Goal: Obtain resource: Download file/media

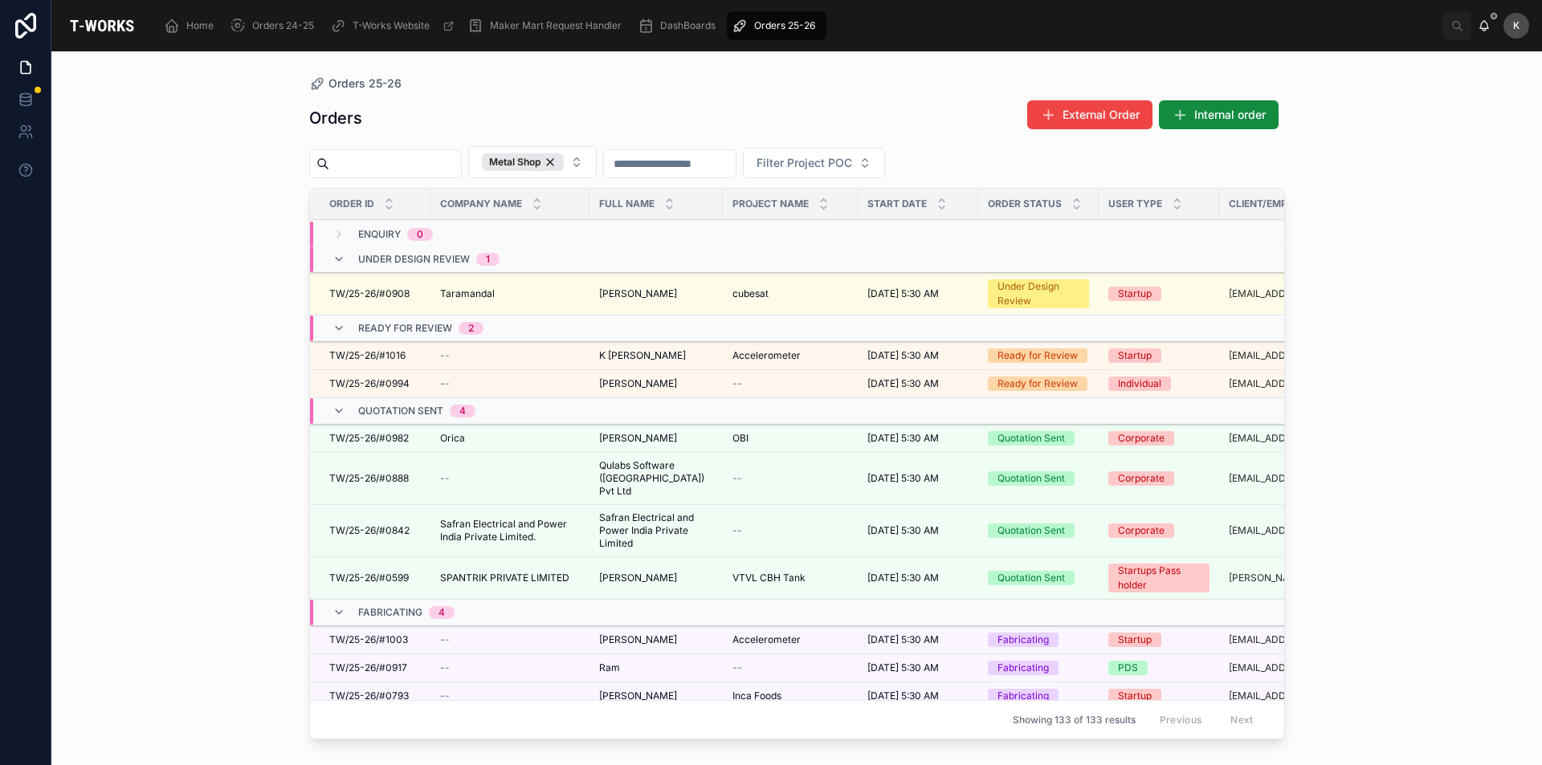
click at [673, 355] on span "K [PERSON_NAME]" at bounding box center [642, 355] width 87 height 13
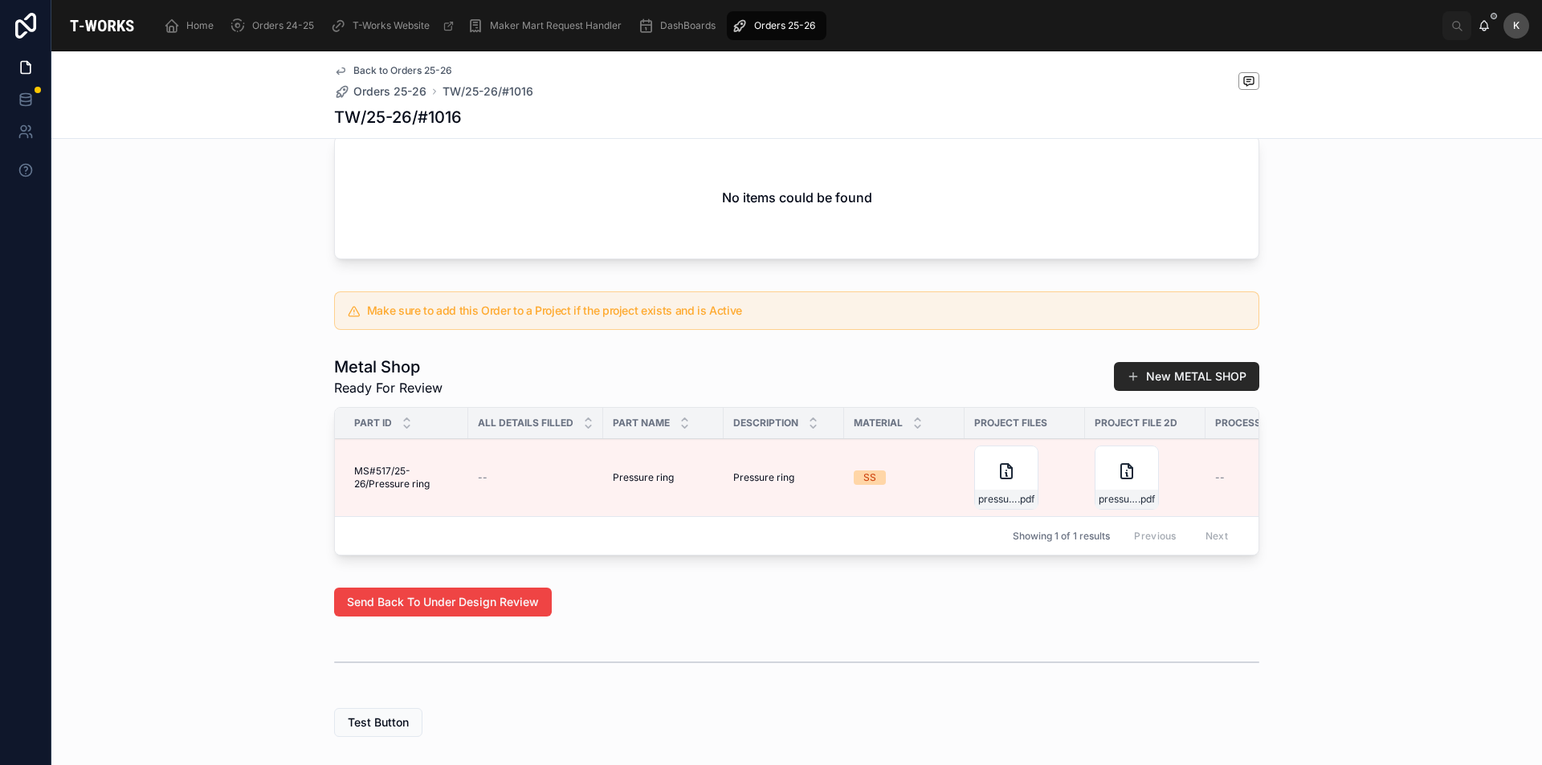
scroll to position [705, 0]
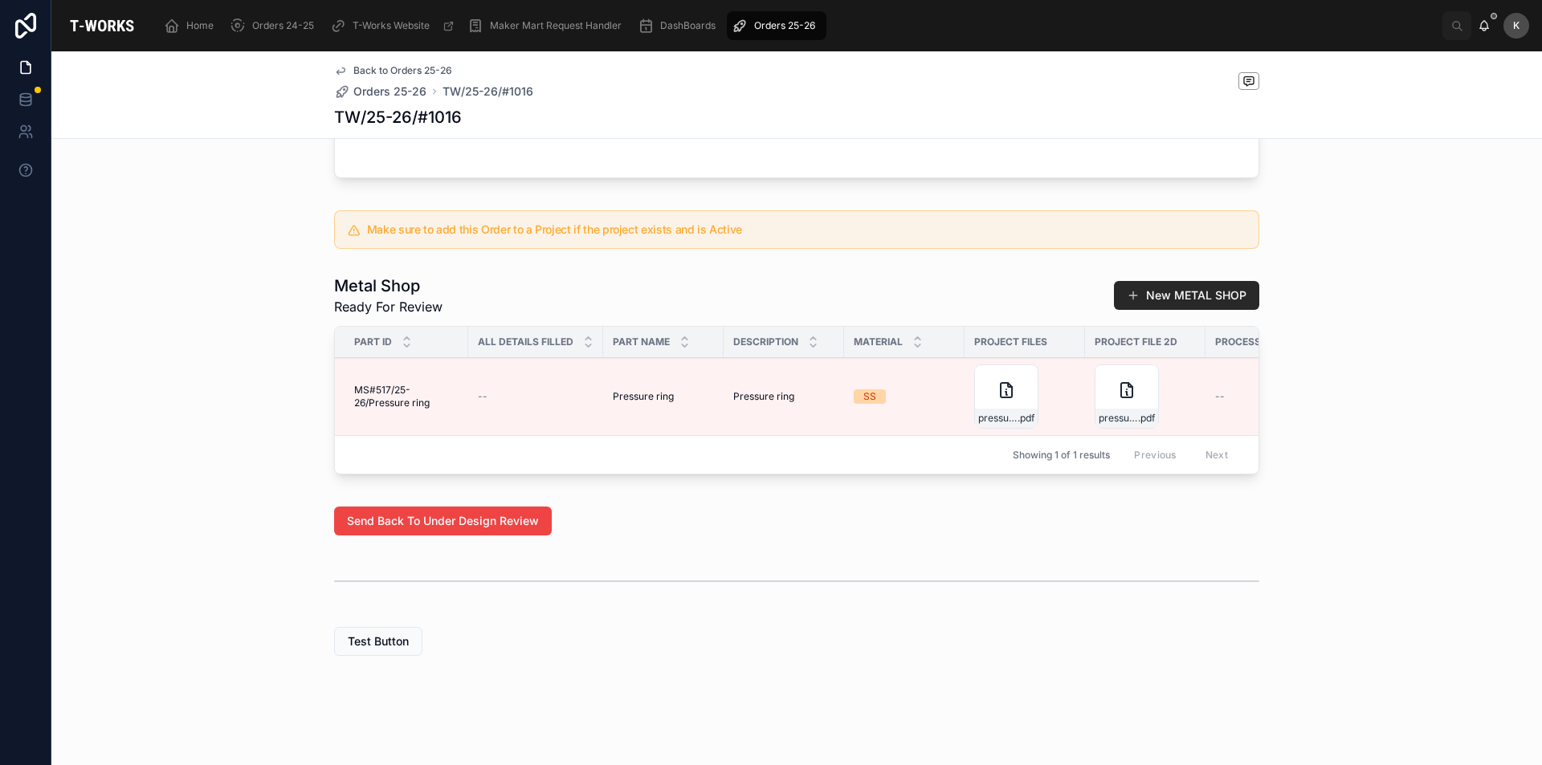
click at [1106, 389] on div "pressure_ring .pdf" at bounding box center [1126, 397] width 64 height 64
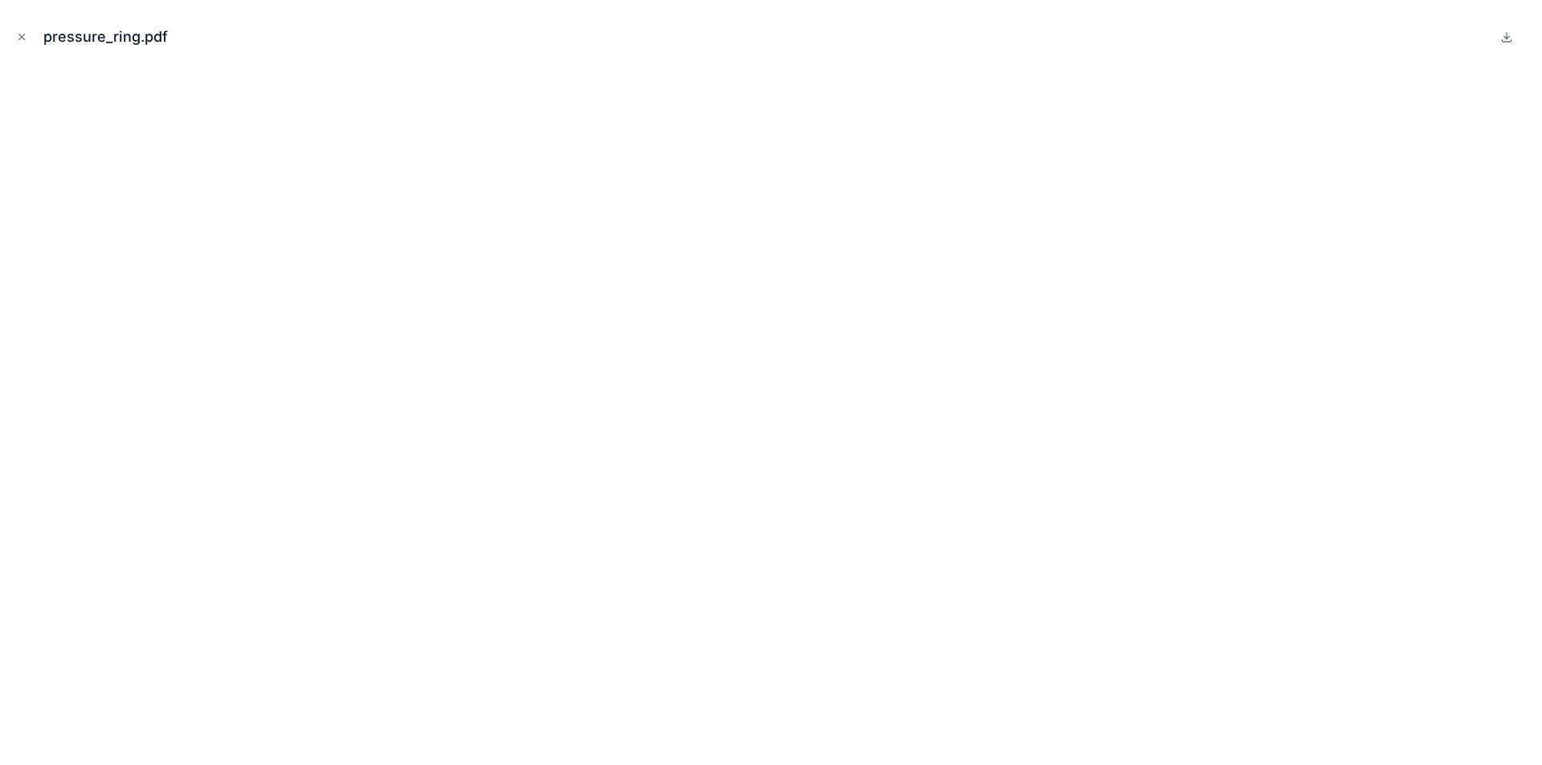
click at [26, 37] on icon "Close modal" at bounding box center [21, 36] width 11 height 11
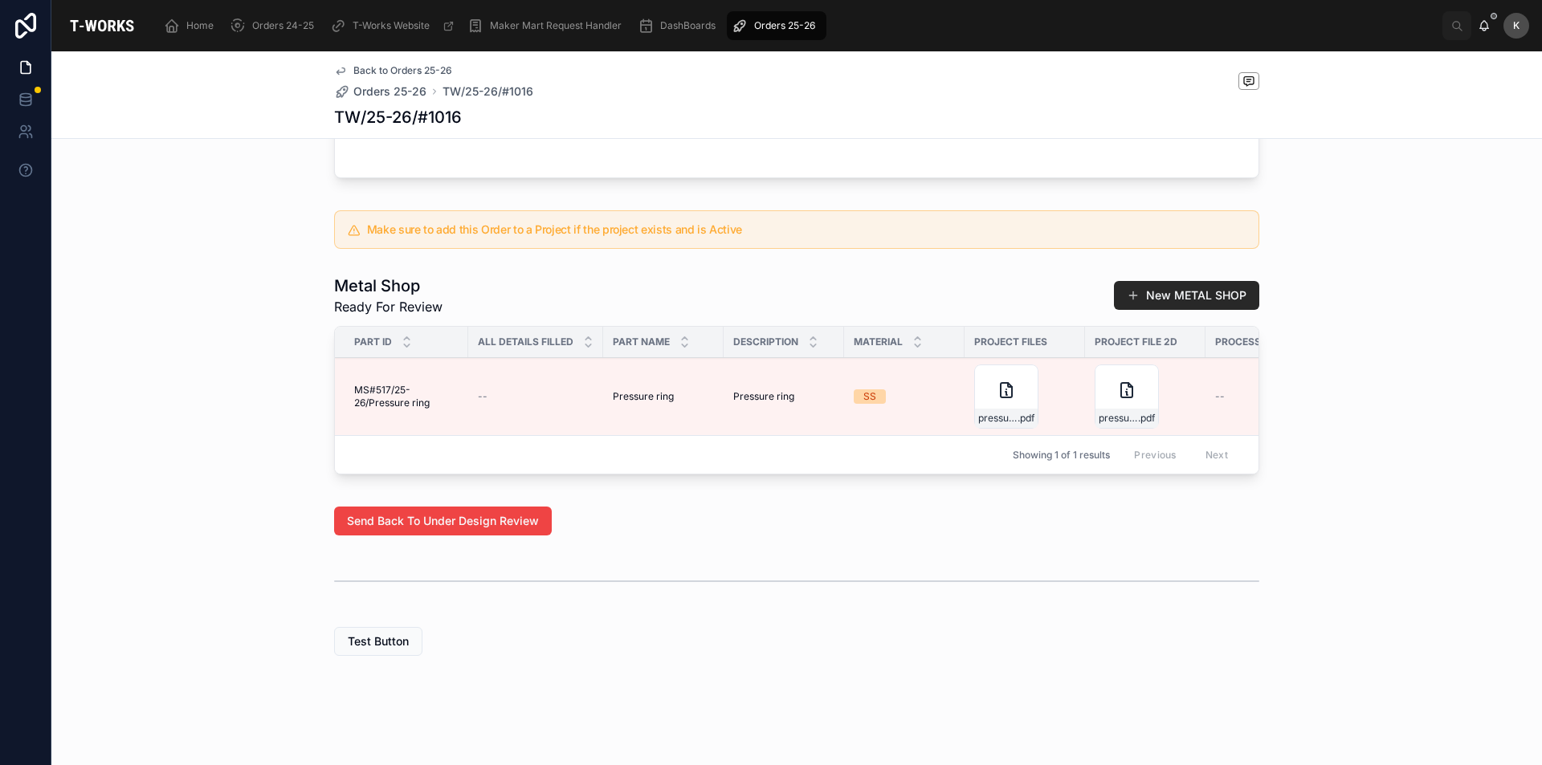
click at [1107, 390] on div "pressure_ring .pdf" at bounding box center [1126, 397] width 64 height 64
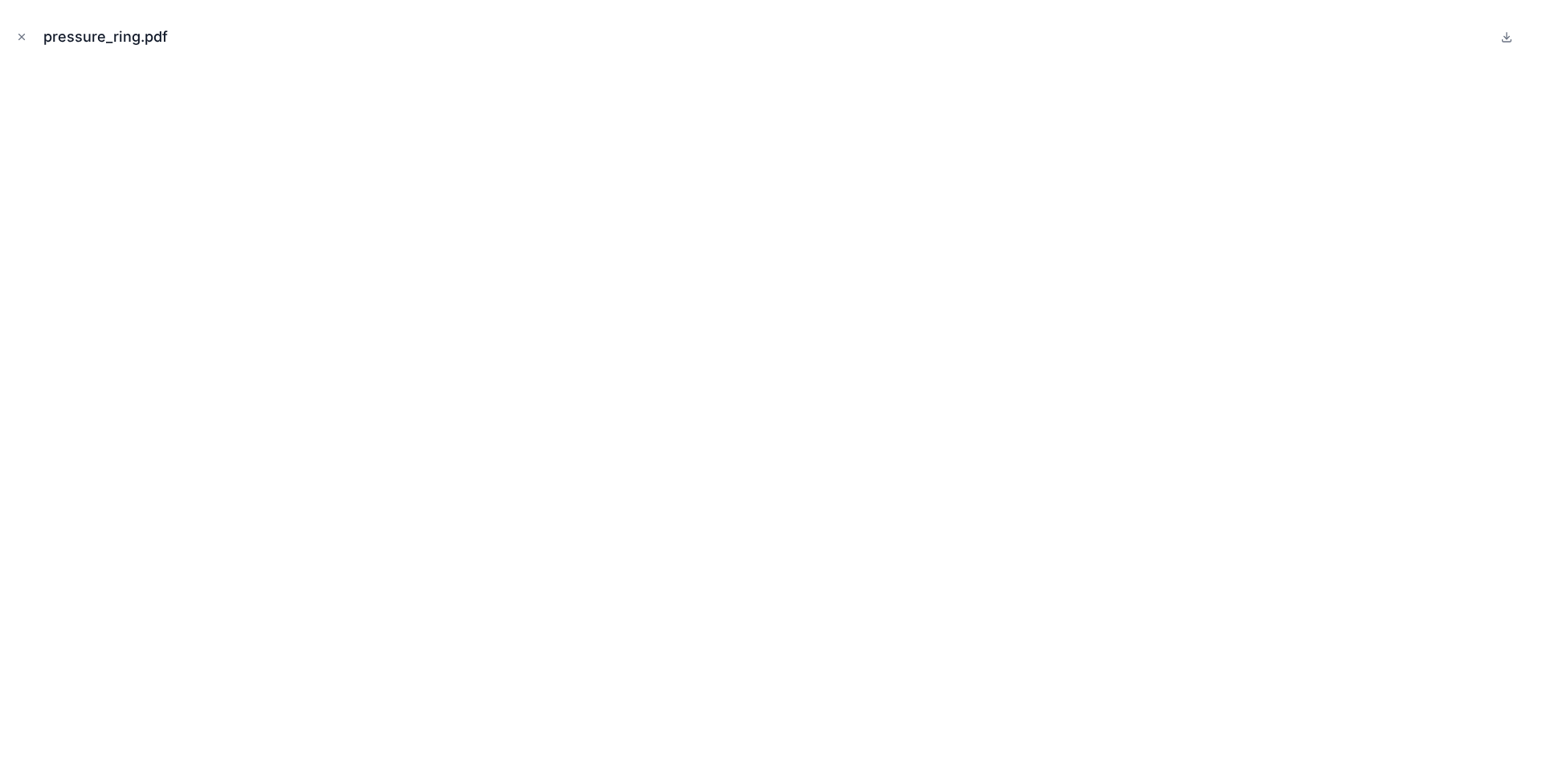
click at [26, 31] on icon "Close modal" at bounding box center [21, 36] width 11 height 11
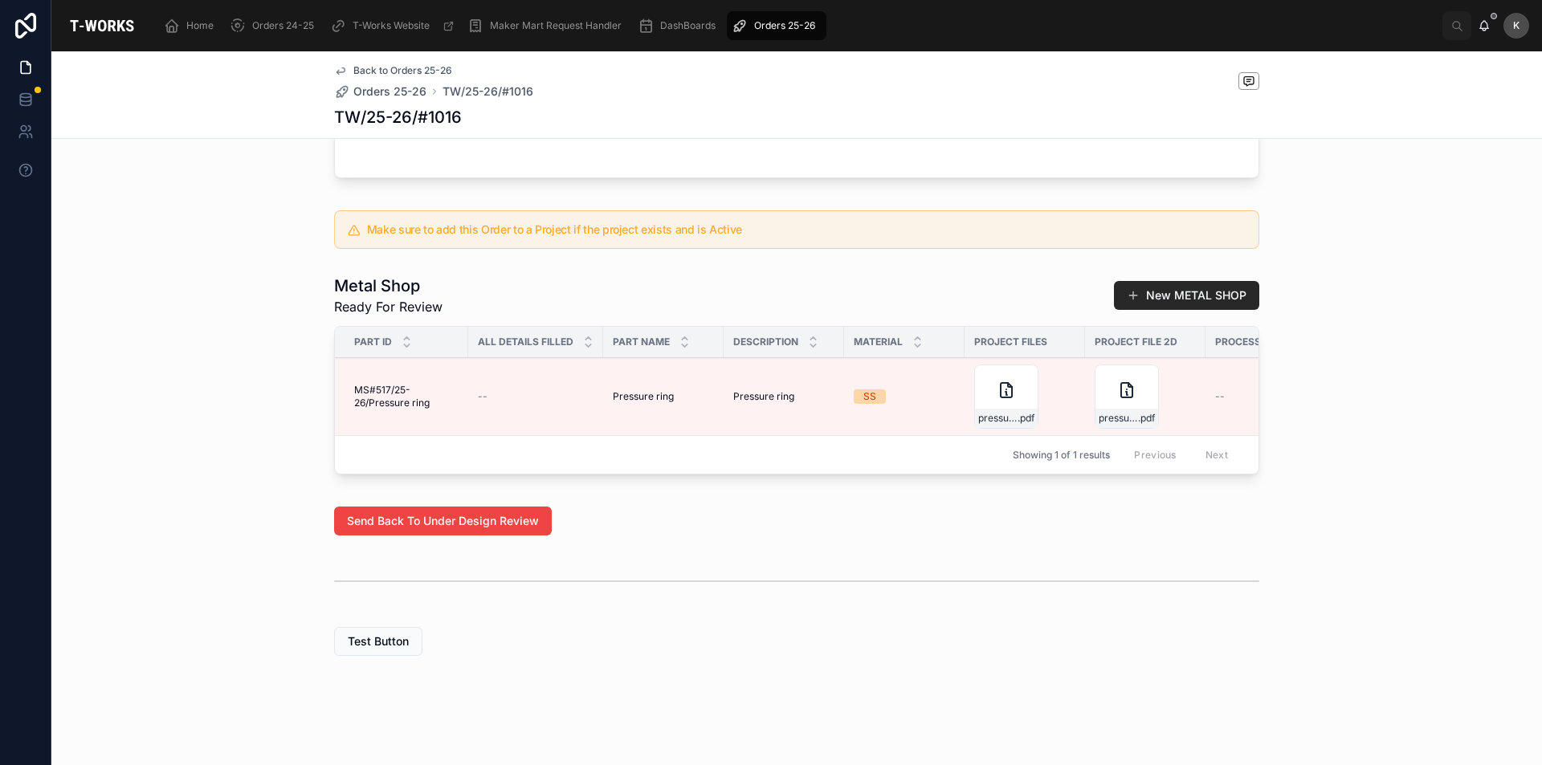
click at [1012, 394] on div "pressure_ring .pdf" at bounding box center [1006, 397] width 64 height 64
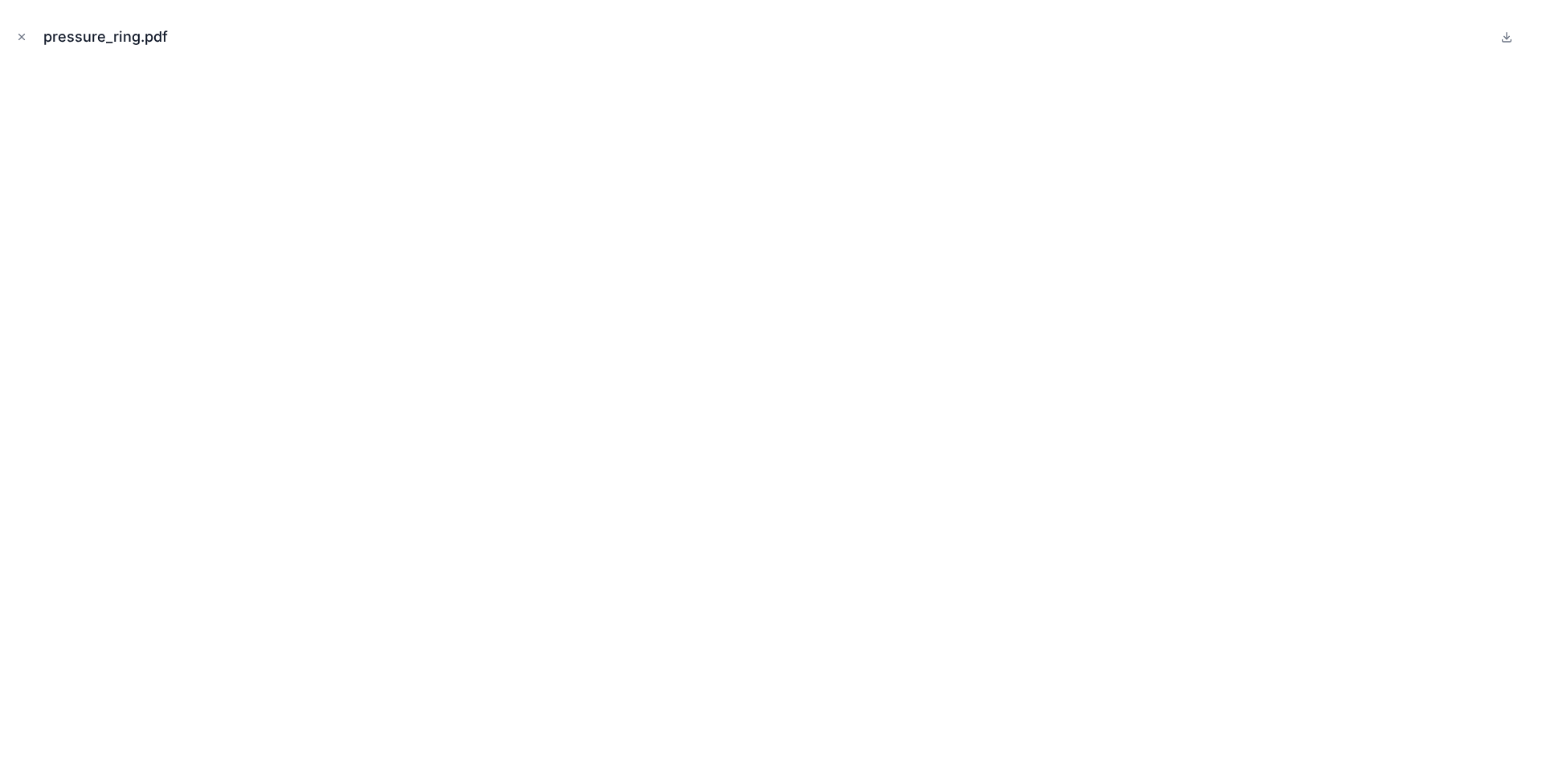
click at [26, 37] on icon "Close modal" at bounding box center [21, 36] width 11 height 11
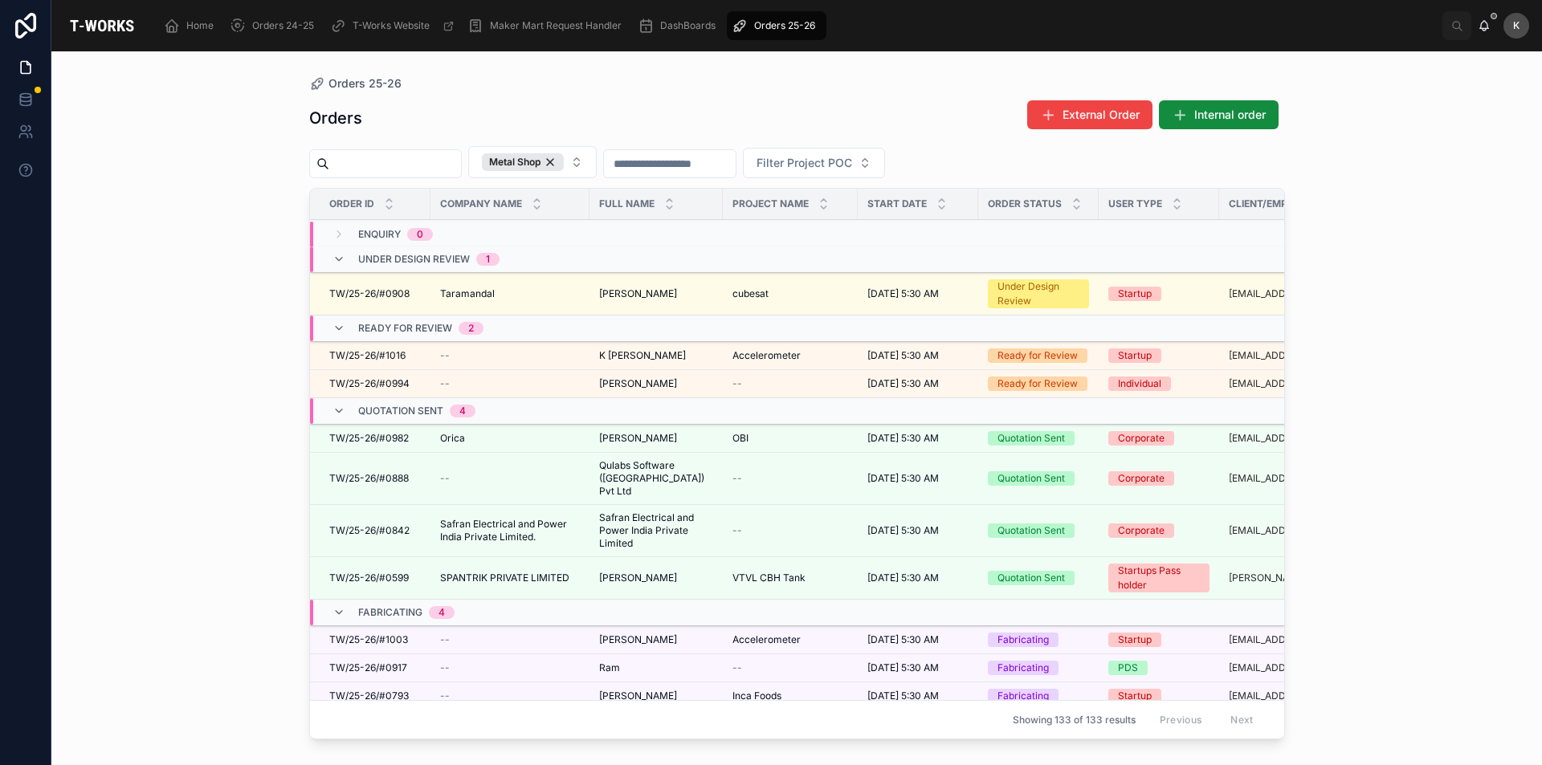
click at [655, 634] on span "[PERSON_NAME]" at bounding box center [638, 640] width 78 height 13
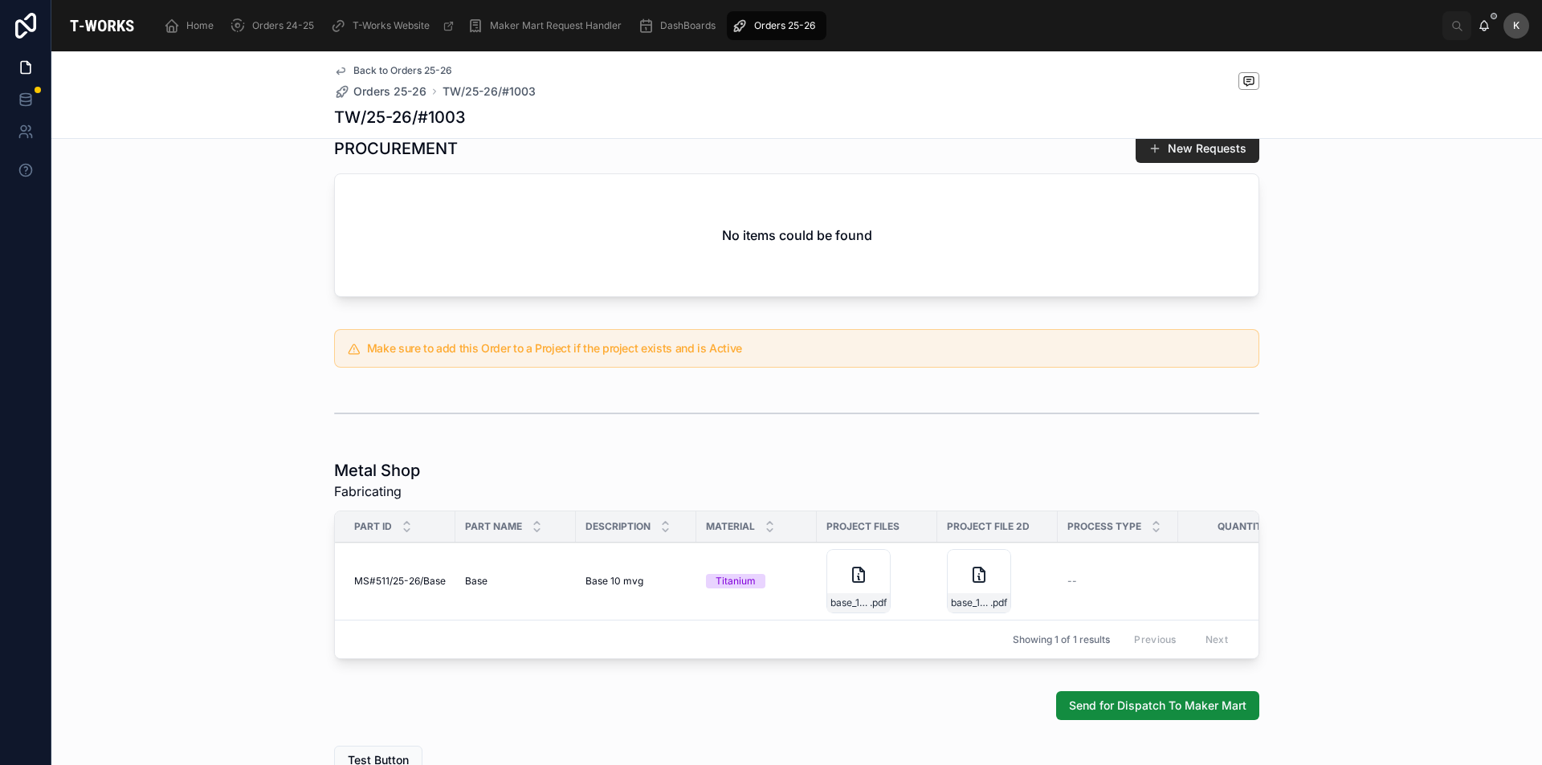
scroll to position [690, 0]
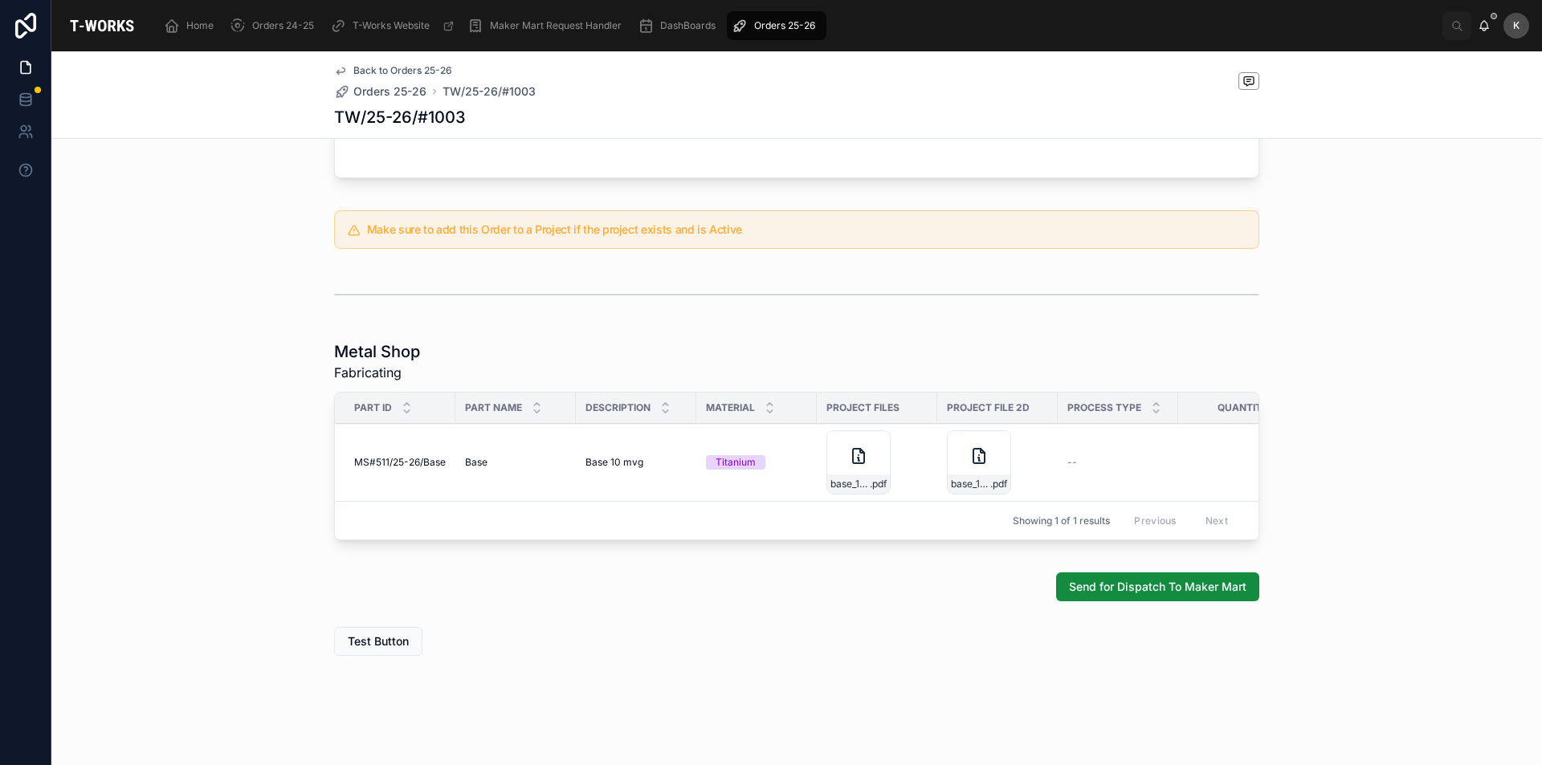
click at [973, 475] on div "base_10mV_icp .pdf" at bounding box center [979, 484] width 63 height 19
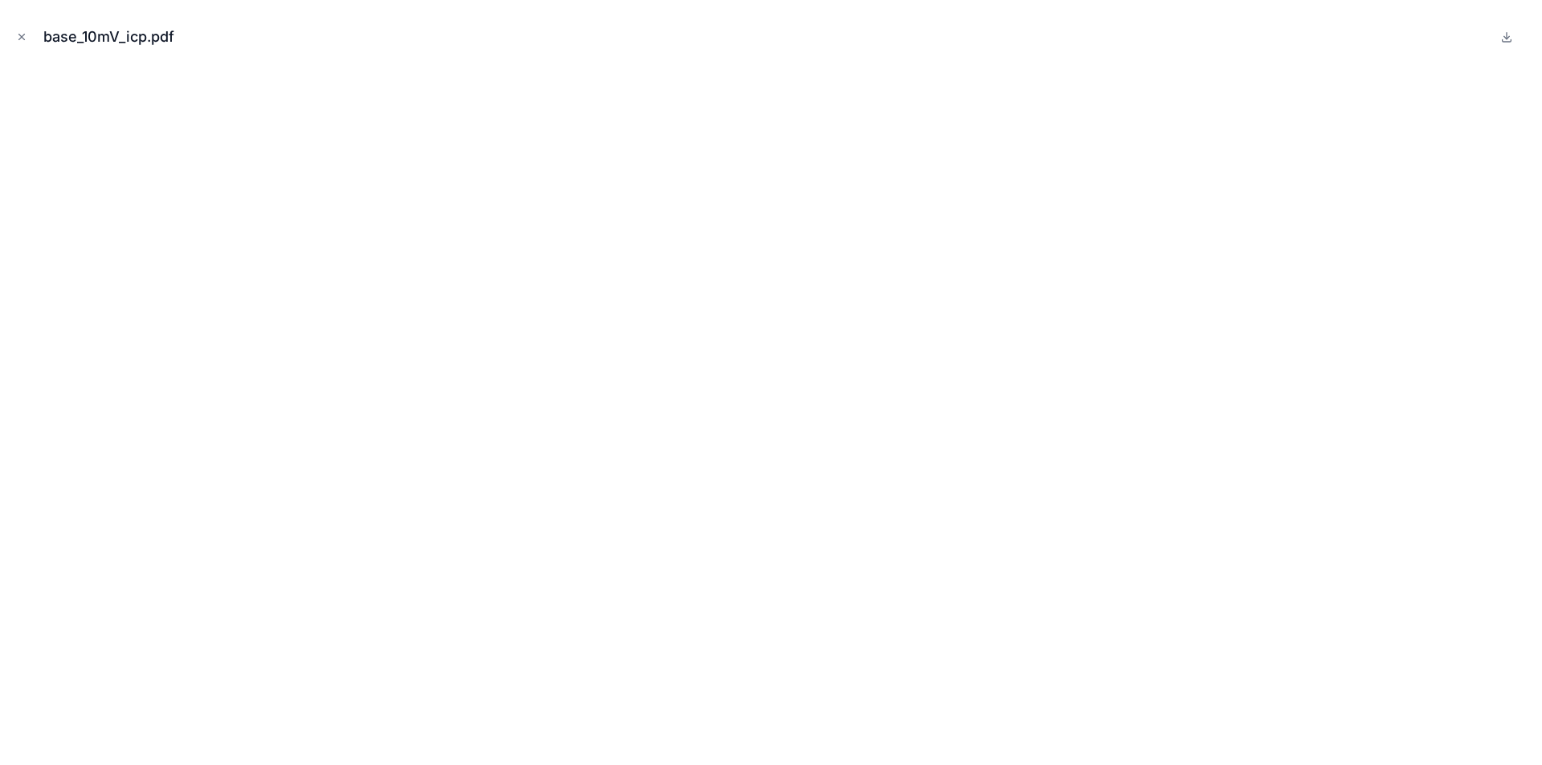
click at [22, 31] on icon "Close modal" at bounding box center [21, 36] width 11 height 11
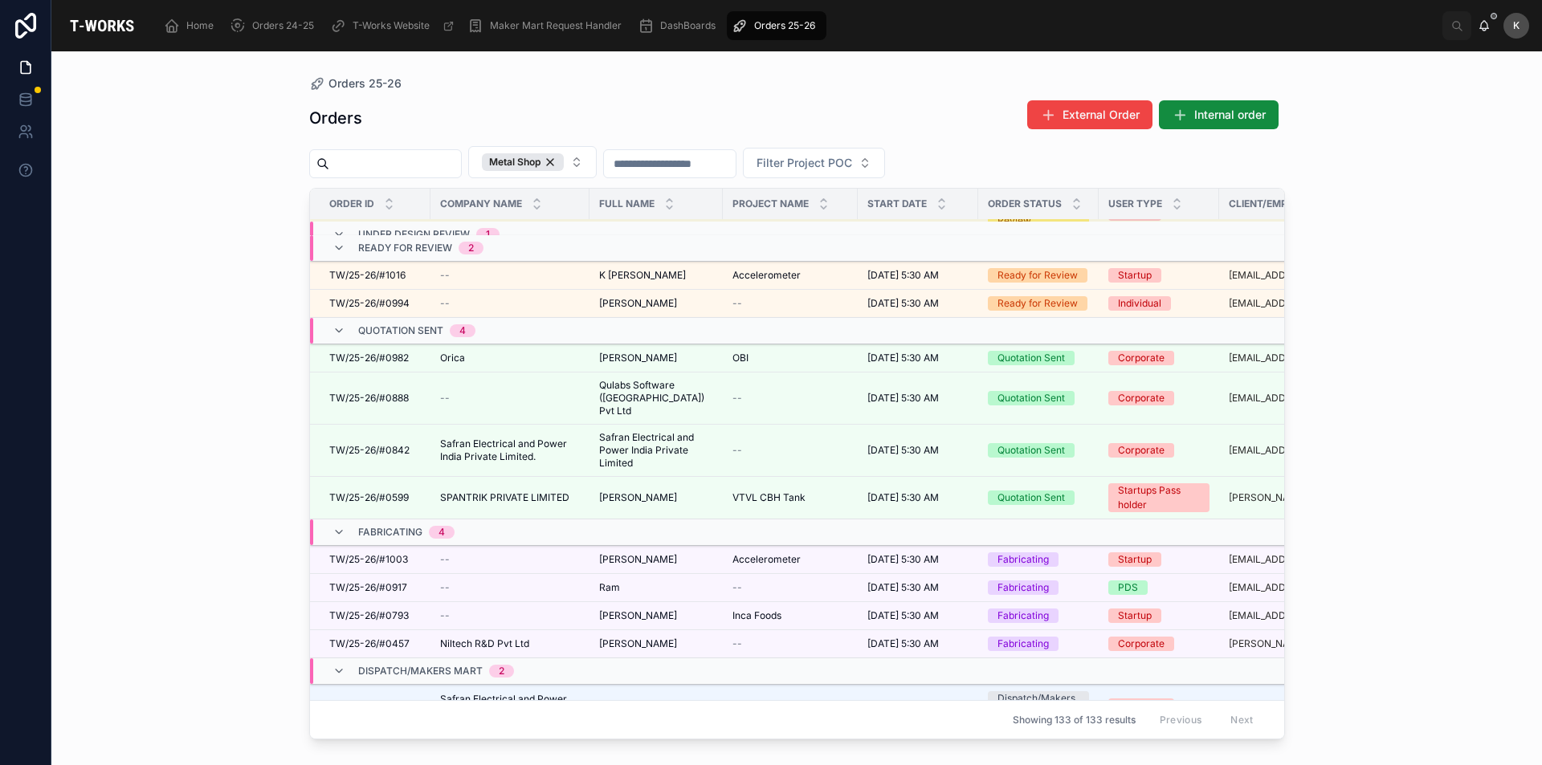
scroll to position [163, 0]
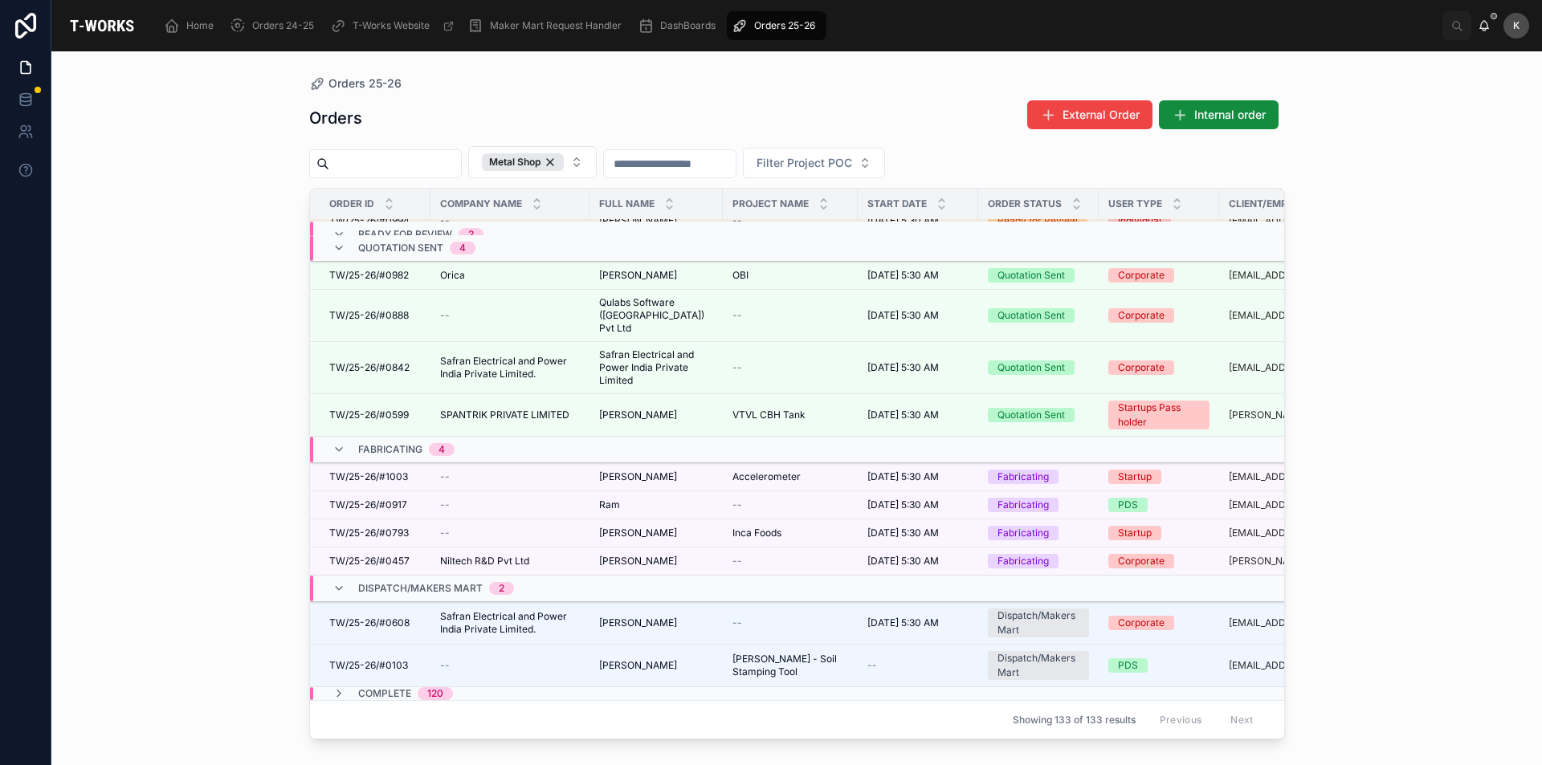
click at [638, 499] on div "[PERSON_NAME]" at bounding box center [656, 505] width 114 height 13
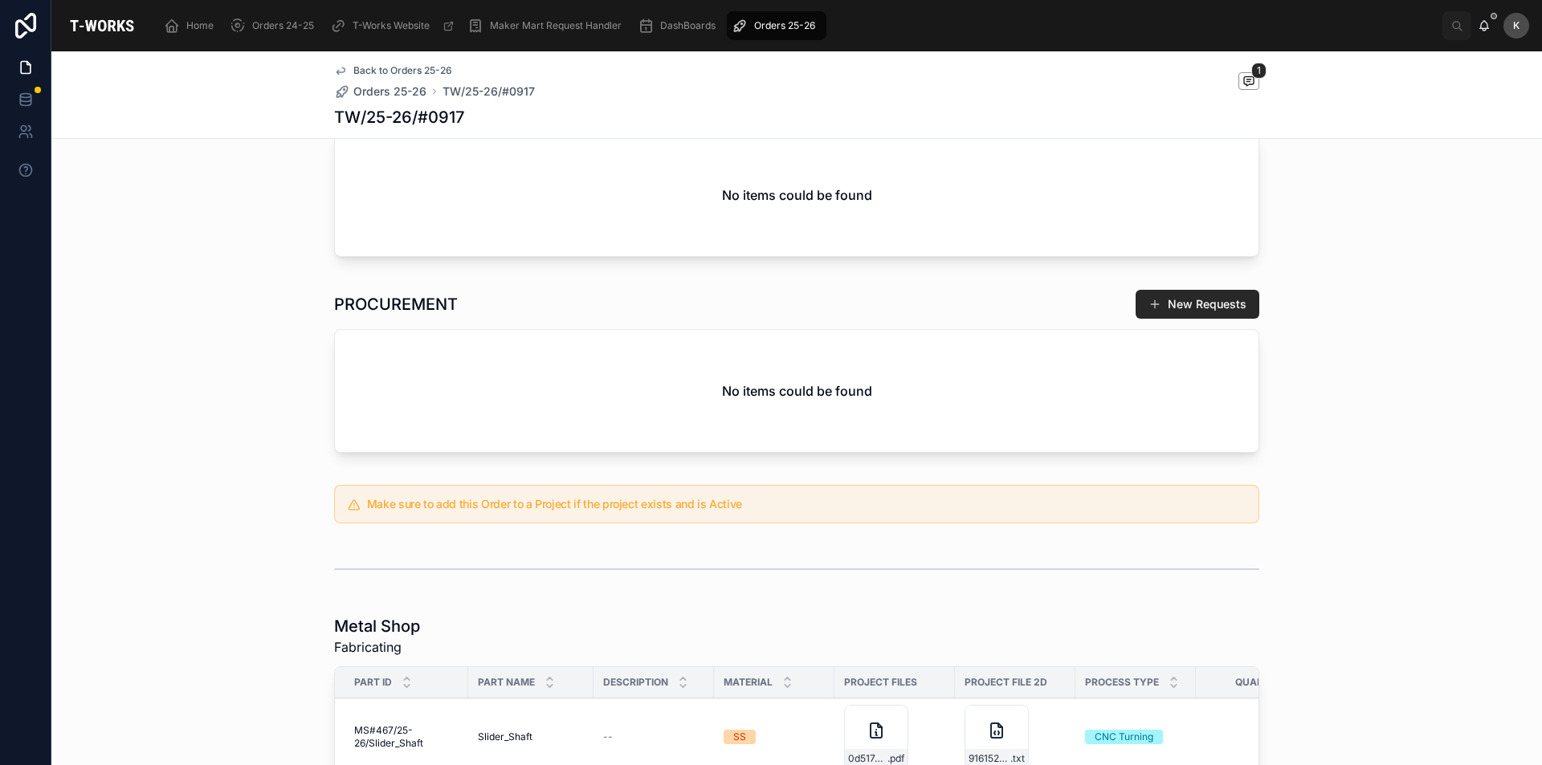
scroll to position [241, 0]
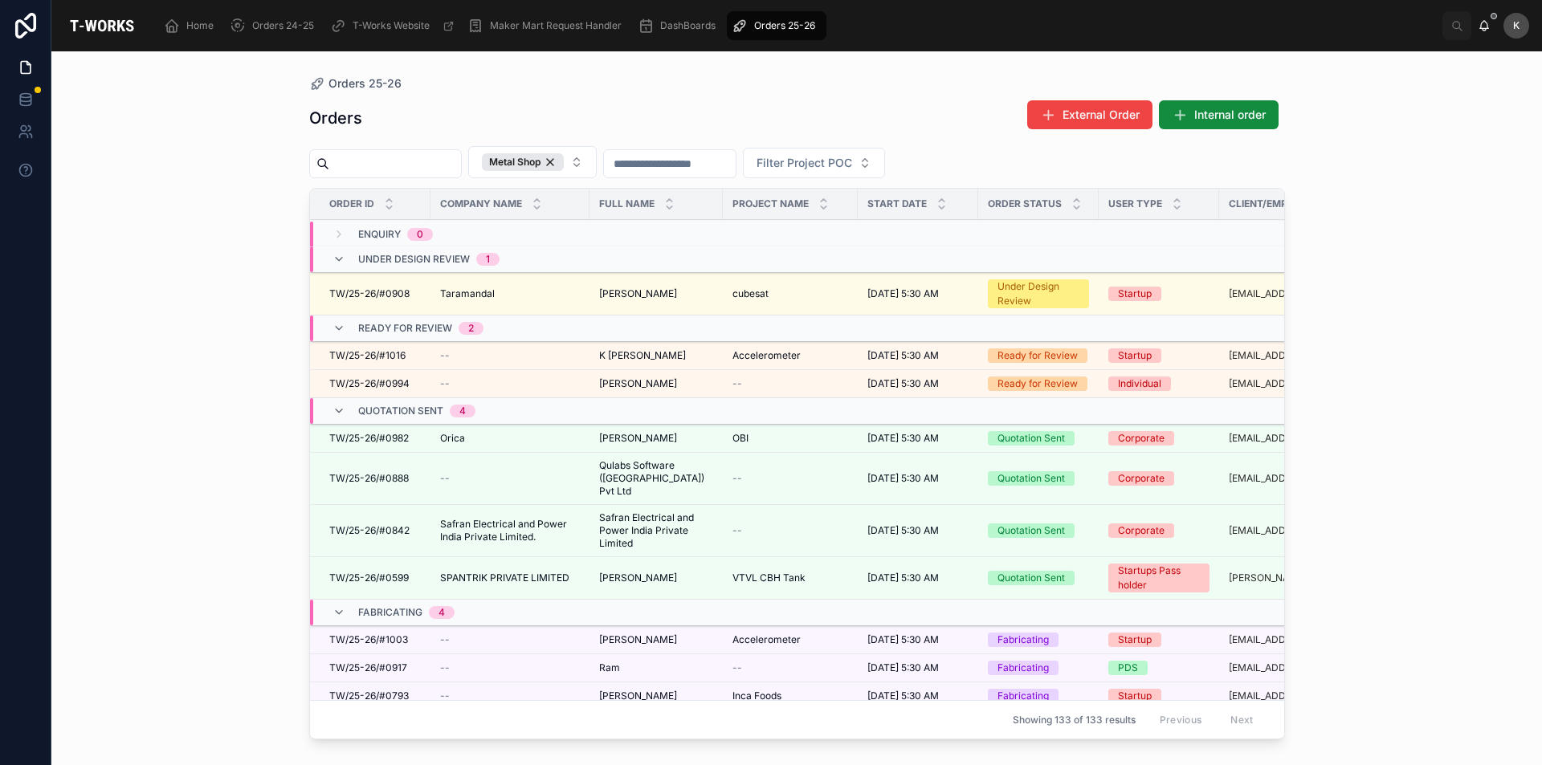
scroll to position [163, 0]
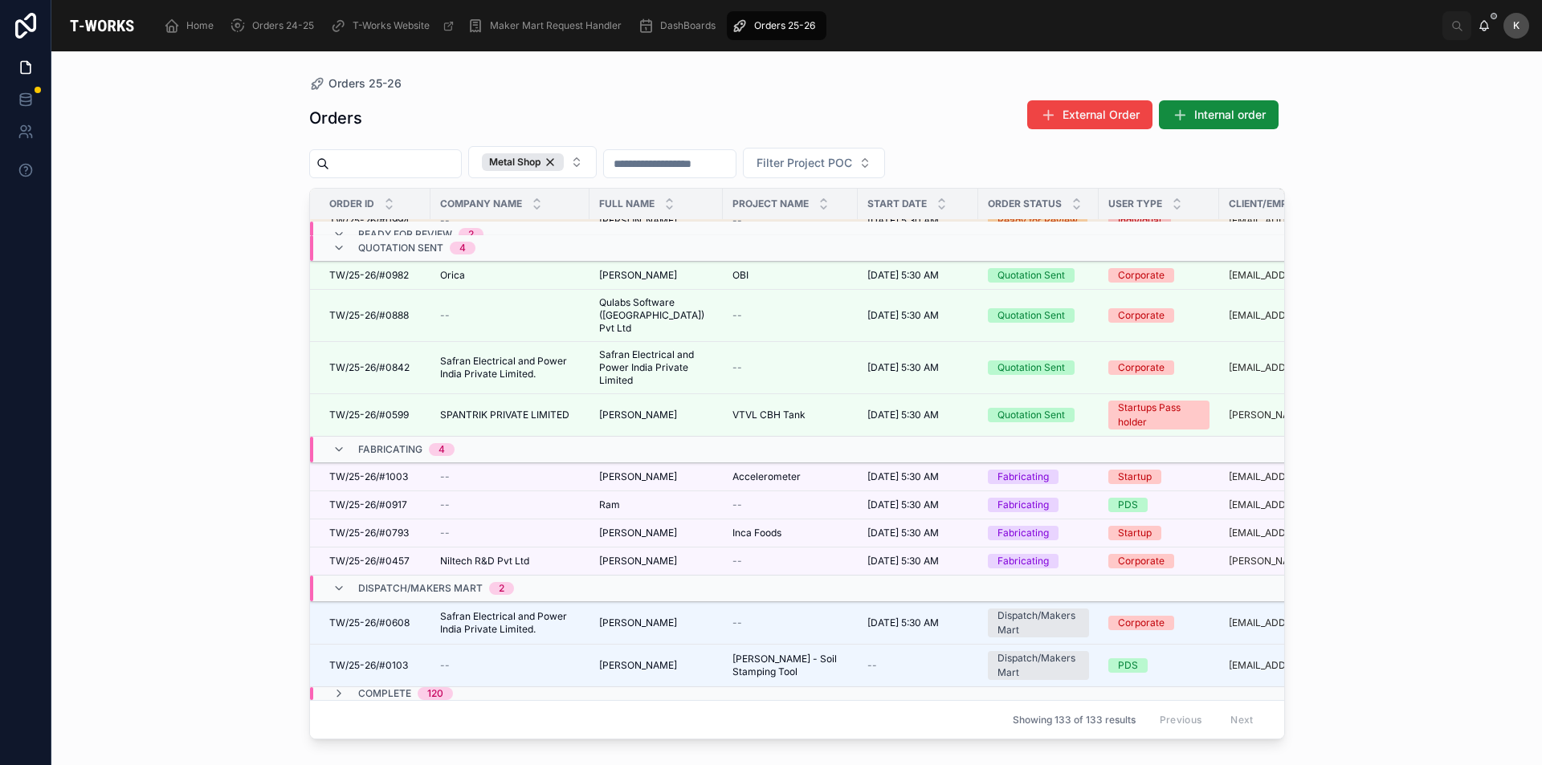
click at [634, 659] on span "[PERSON_NAME]" at bounding box center [638, 665] width 78 height 13
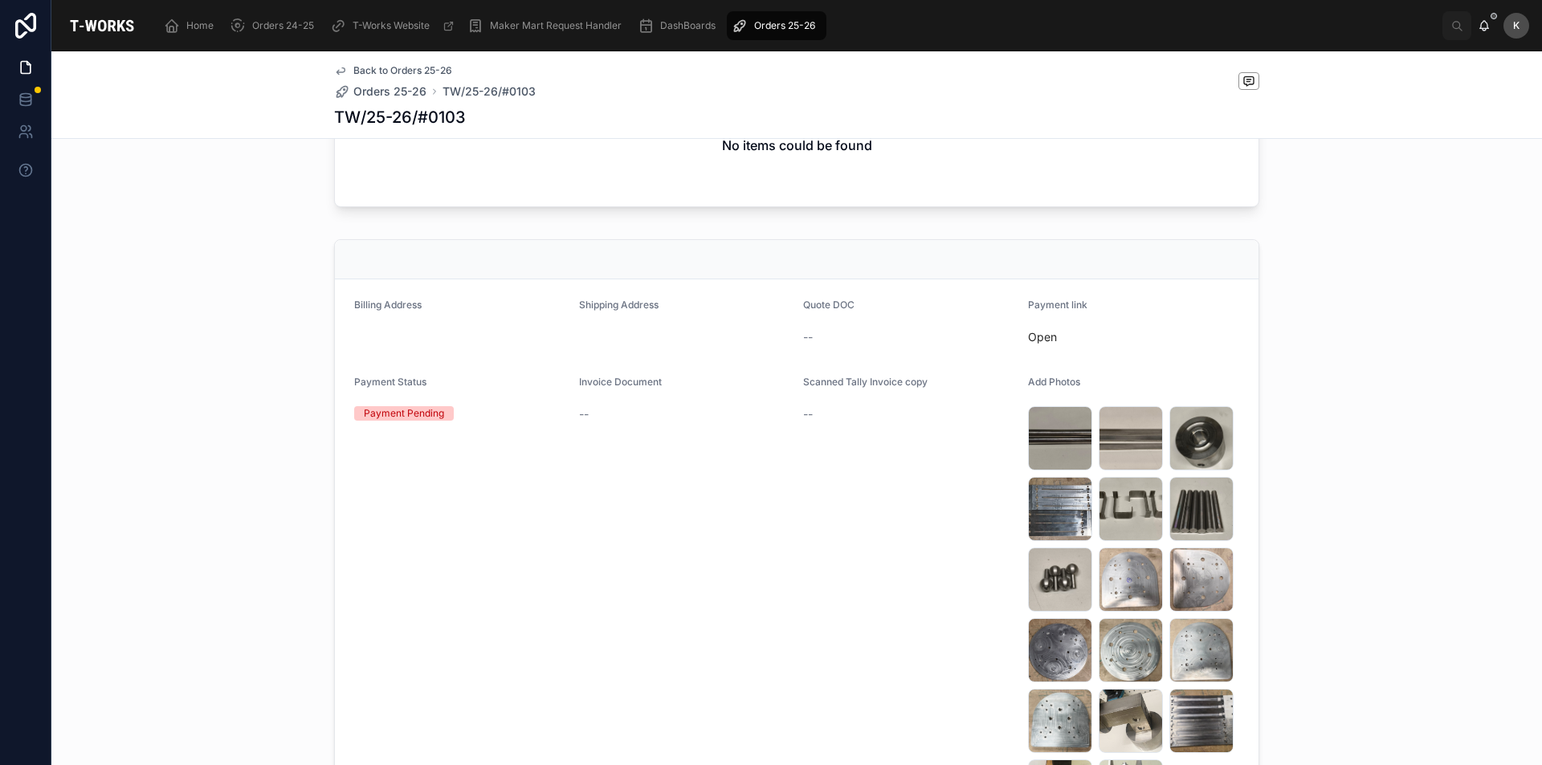
scroll to position [964, 0]
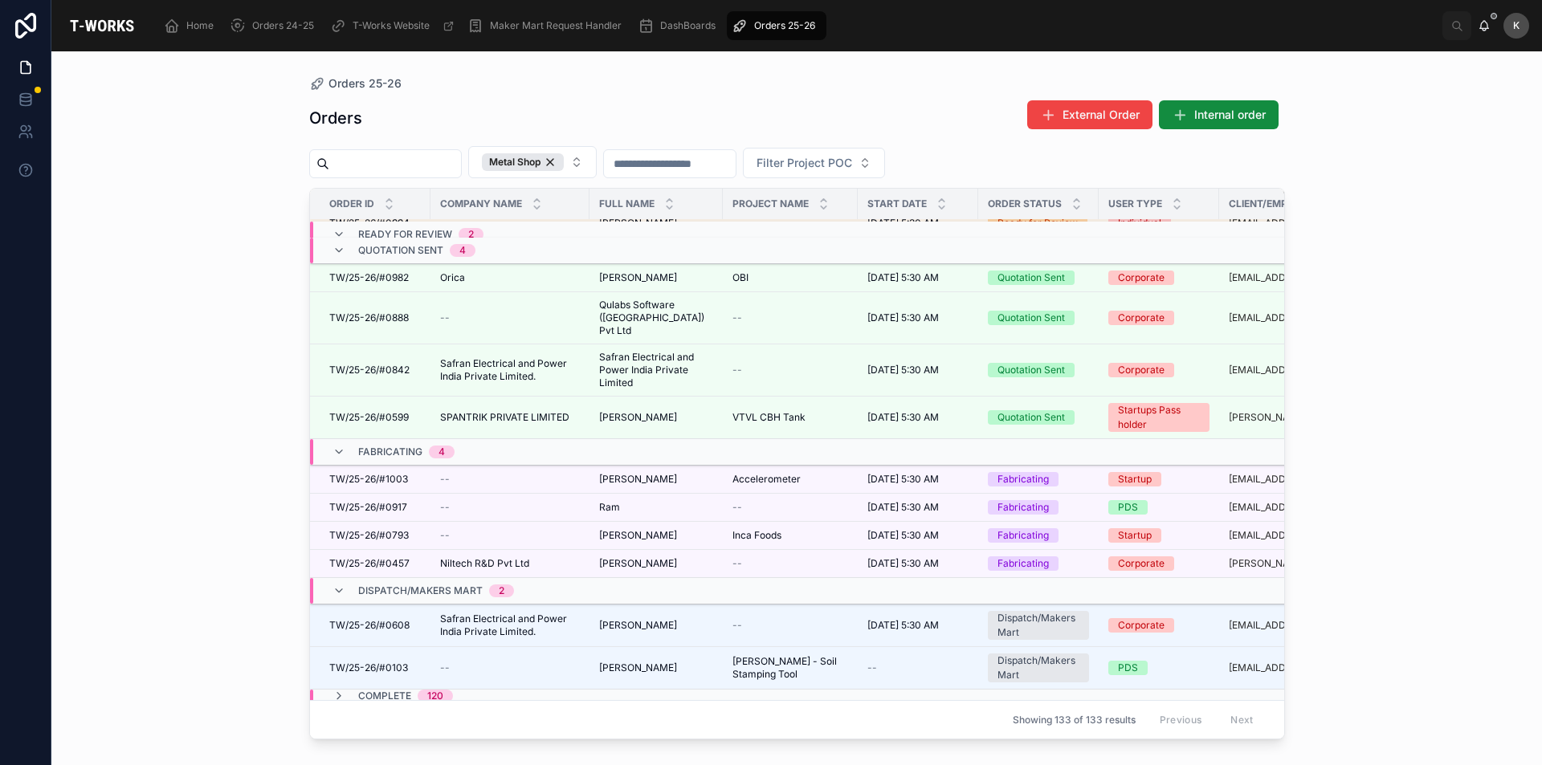
scroll to position [163, 0]
click at [484, 616] on span "Safran Electrical and Power India Private Limited." at bounding box center [510, 623] width 140 height 26
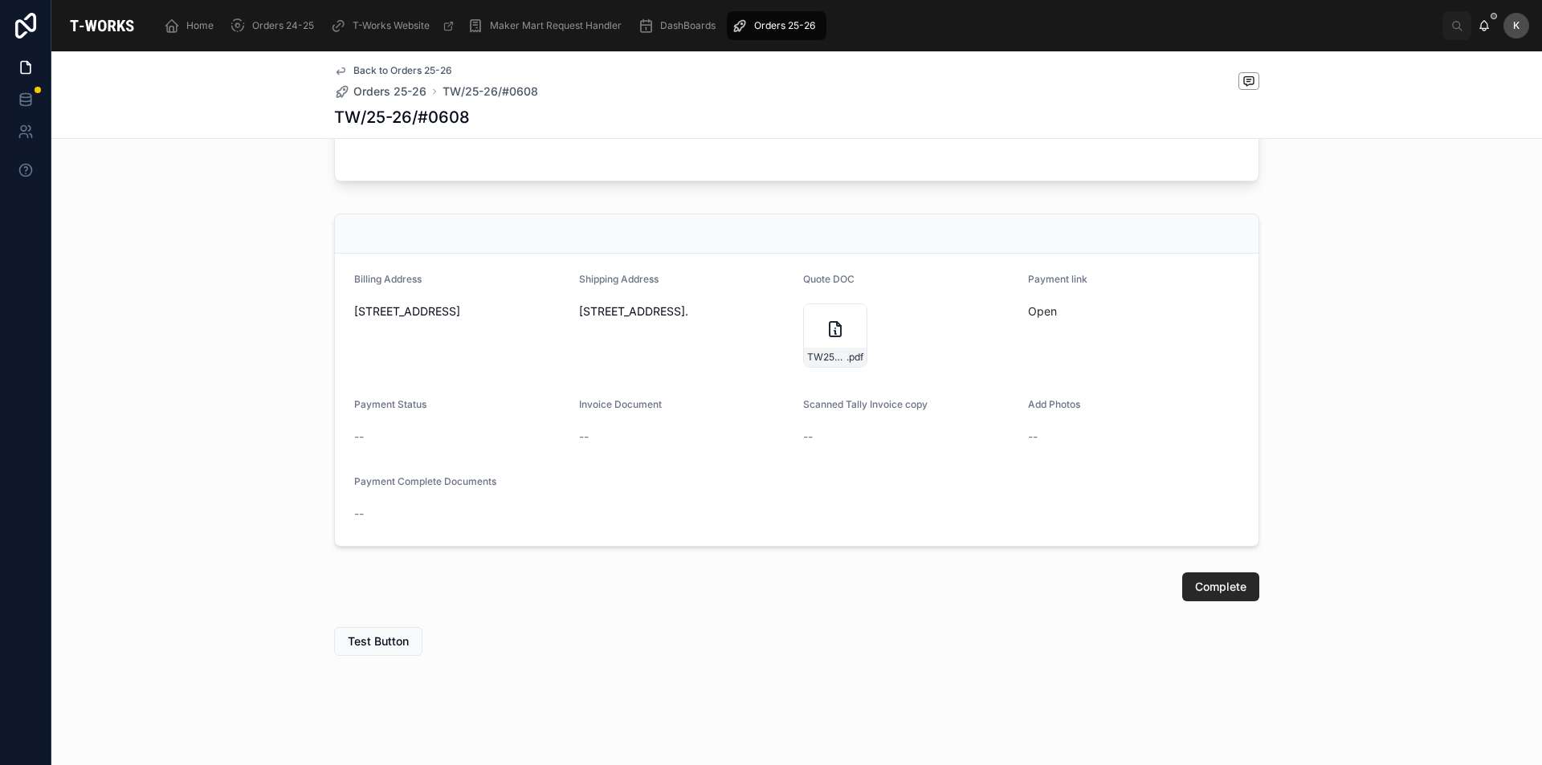
scroll to position [1052, 0]
click at [813, 342] on div "TW25-26#0608 .pdf" at bounding box center [835, 336] width 64 height 64
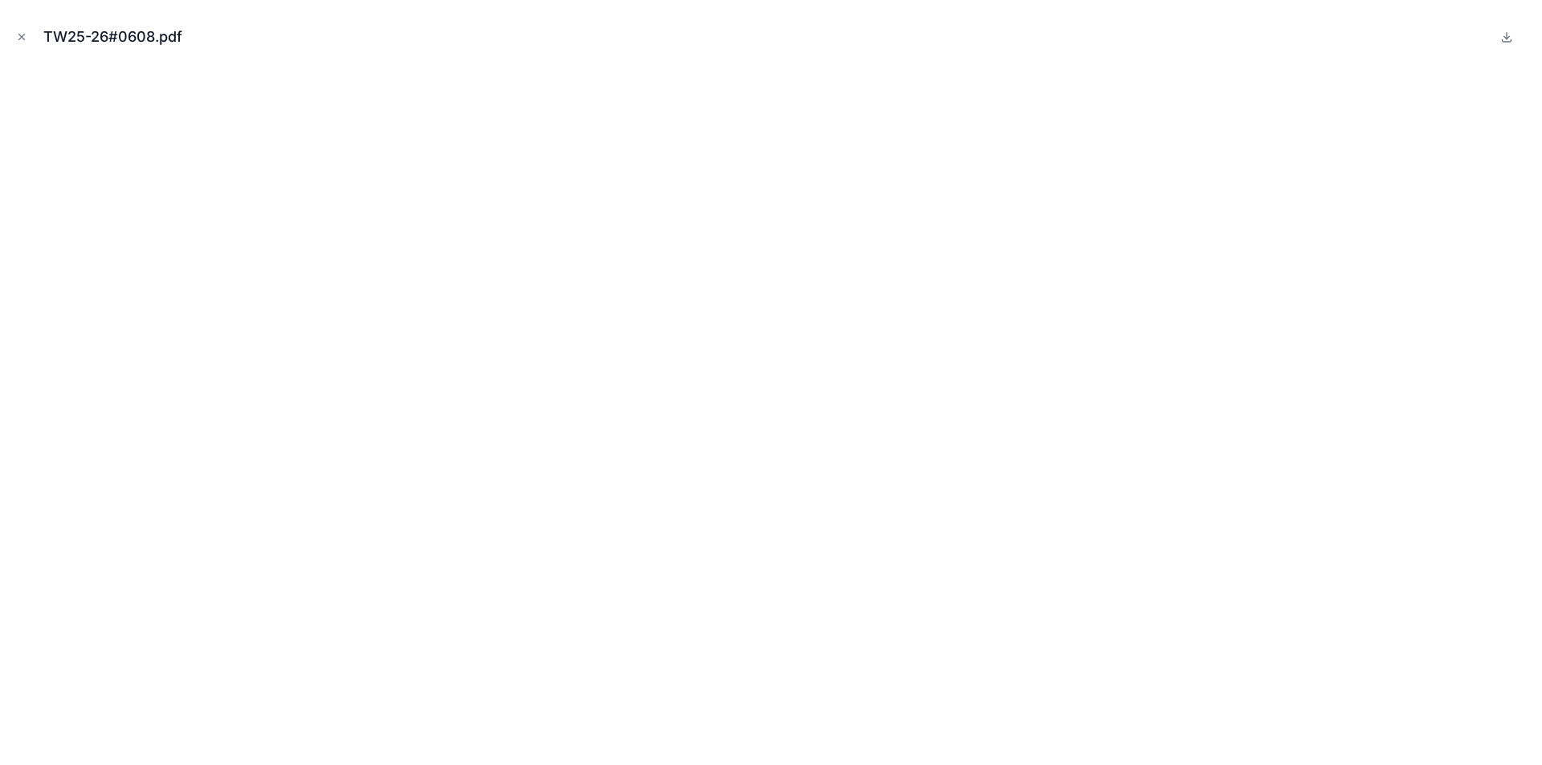
click at [21, 35] on icon "Close modal" at bounding box center [21, 36] width 11 height 11
